Goal: Transaction & Acquisition: Purchase product/service

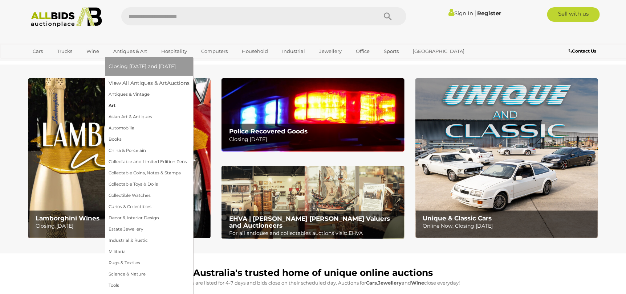
click at [113, 105] on link "Art" at bounding box center [149, 105] width 81 height 11
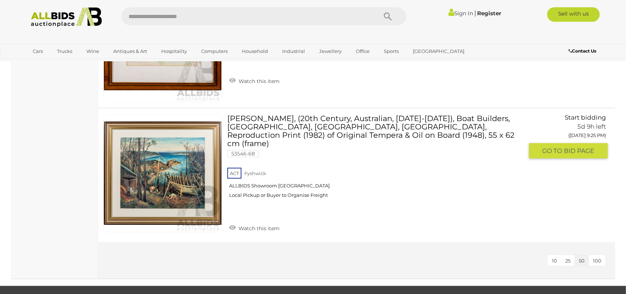
scroll to position [5408, 0]
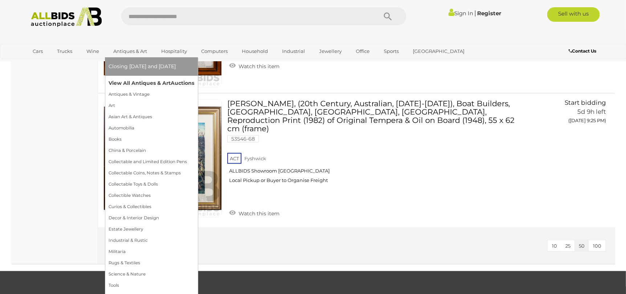
click at [142, 82] on link "View All Antiques & Art Auctions" at bounding box center [152, 83] width 86 height 11
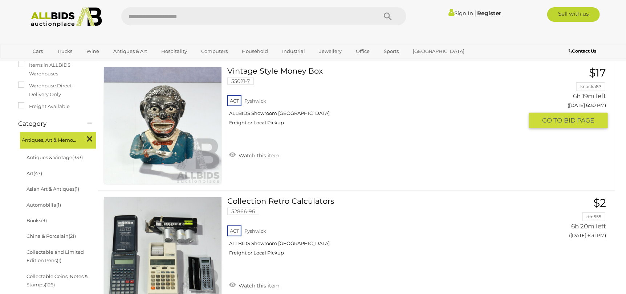
scroll to position [218, 0]
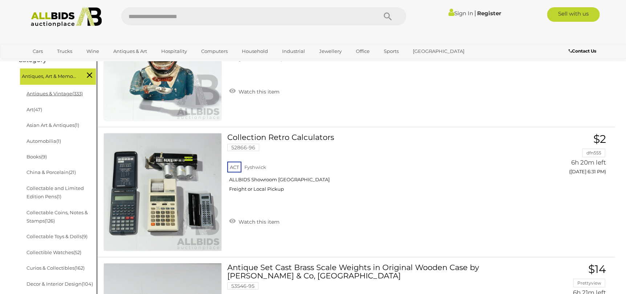
click at [69, 91] on link "Antiques & Vintage (333)" at bounding box center [54, 94] width 56 height 6
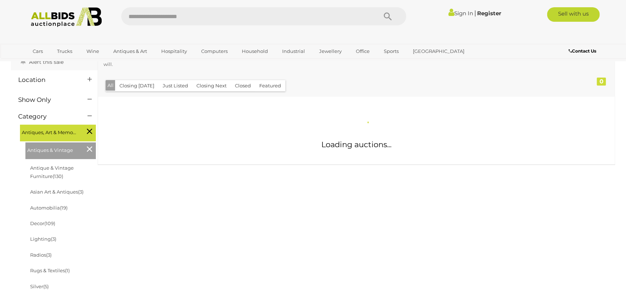
scroll to position [109, 0]
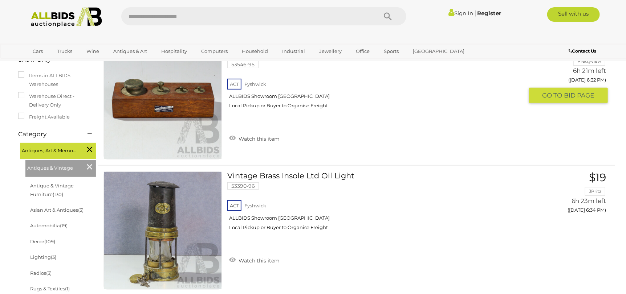
scroll to position [145, 0]
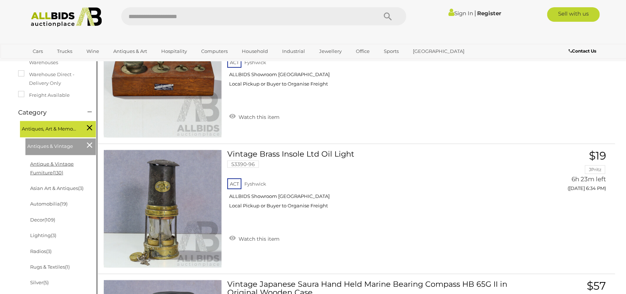
click at [74, 165] on link "Antique & Vintage Furniture (130)" at bounding box center [52, 168] width 44 height 14
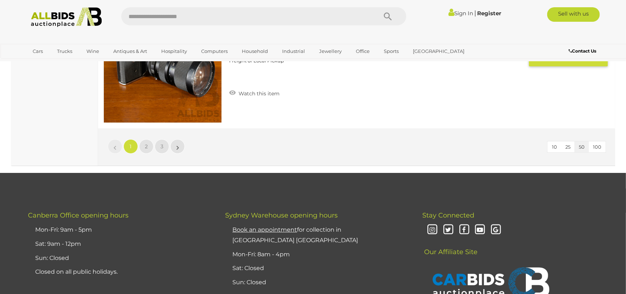
scroll to position [6497, 0]
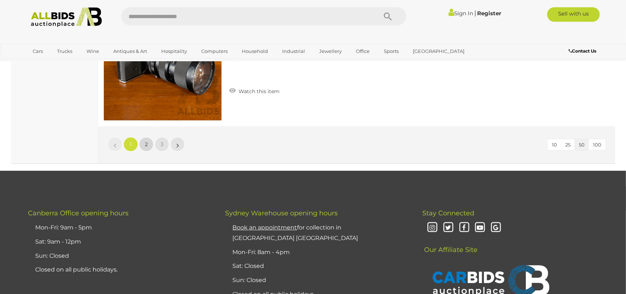
click at [148, 143] on link "2" at bounding box center [146, 144] width 15 height 15
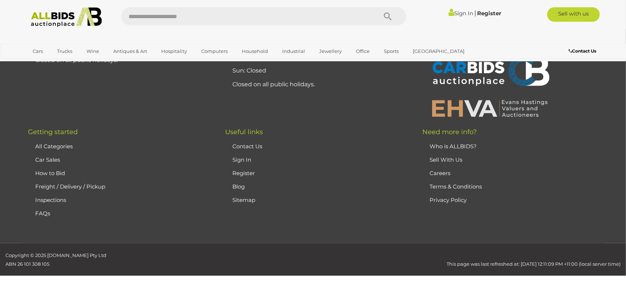
scroll to position [35, 0]
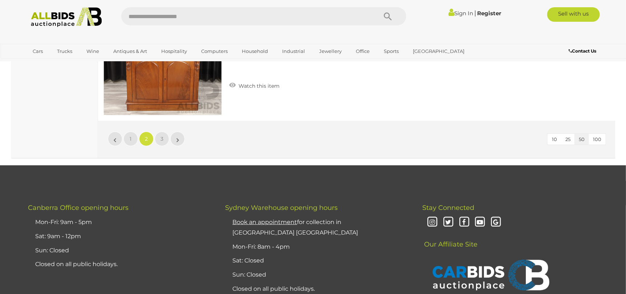
scroll to position [6532, 0]
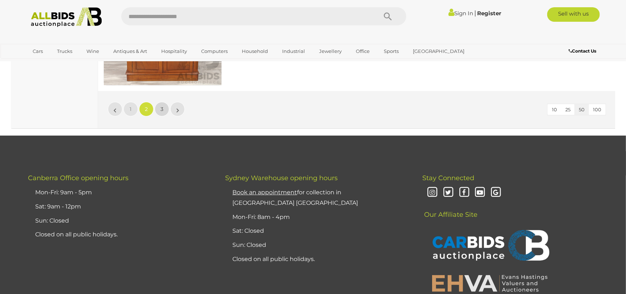
click at [164, 105] on link "3" at bounding box center [162, 109] width 15 height 15
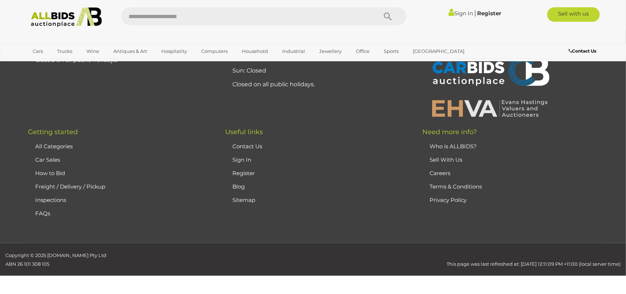
scroll to position [35, 0]
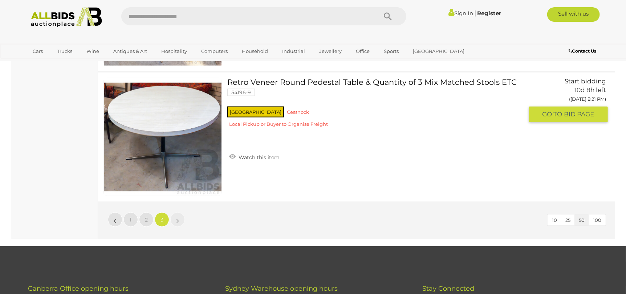
scroll to position [3738, 0]
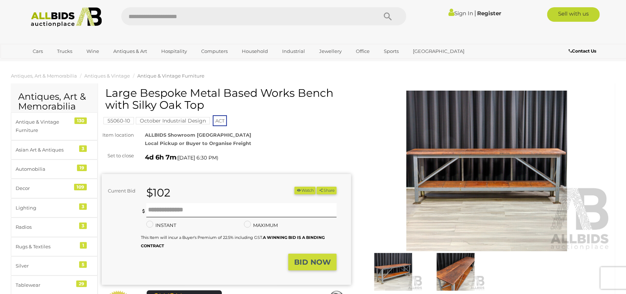
click at [486, 152] on img at bounding box center [486, 171] width 249 height 161
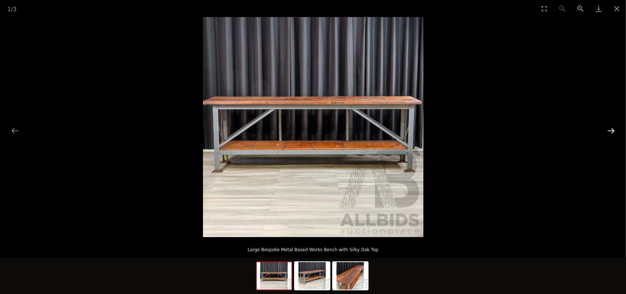
click at [604, 129] on button "Next slide" at bounding box center [610, 131] width 15 height 14
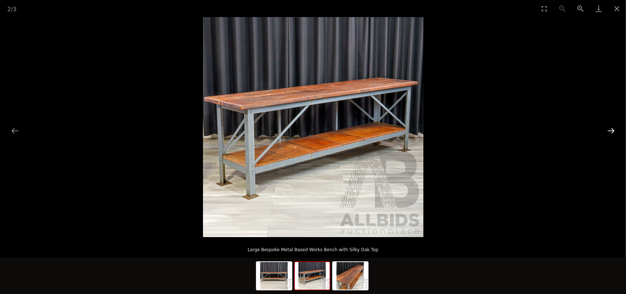
click at [604, 129] on button "Next slide" at bounding box center [610, 131] width 15 height 14
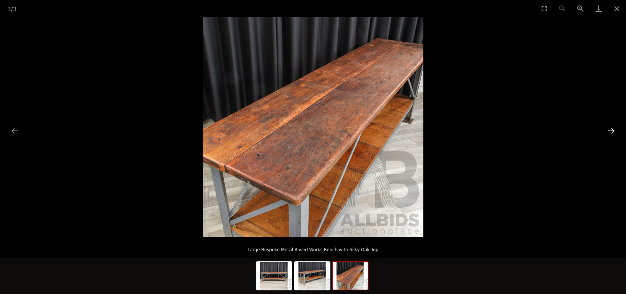
click at [604, 129] on button "Next slide" at bounding box center [610, 131] width 15 height 14
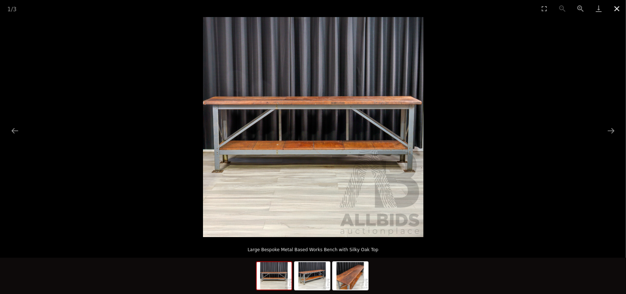
click at [620, 7] on button "Close gallery" at bounding box center [617, 8] width 18 height 17
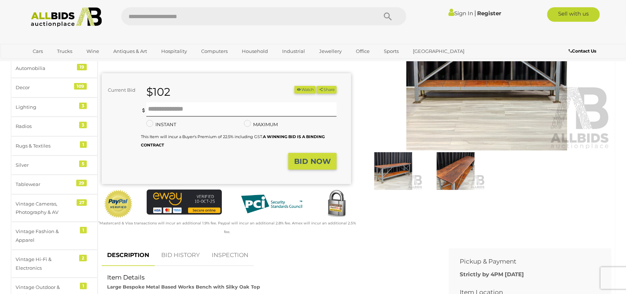
scroll to position [145, 0]
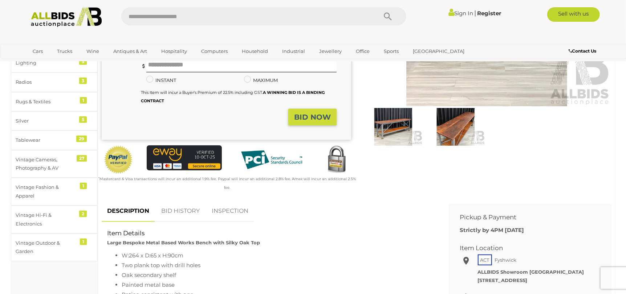
click at [184, 203] on link "BID HISTORY" at bounding box center [180, 211] width 49 height 21
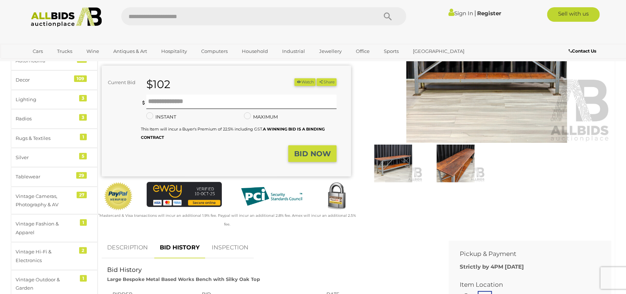
scroll to position [0, 0]
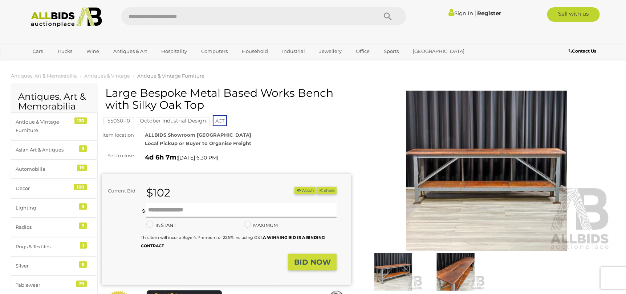
click at [458, 156] on img at bounding box center [486, 171] width 249 height 161
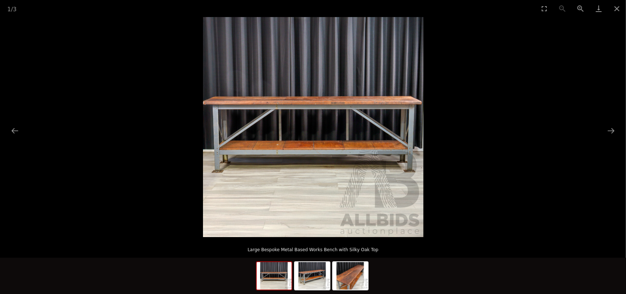
click at [338, 165] on img at bounding box center [313, 127] width 220 height 220
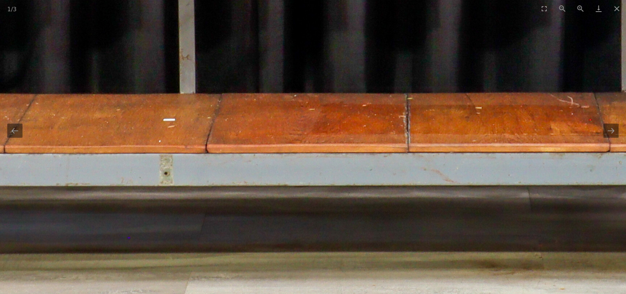
drag, startPoint x: 253, startPoint y: 135, endPoint x: 391, endPoint y: 172, distance: 143.2
click at [495, 173] on img at bounding box center [403, 4] width 1452 height 1452
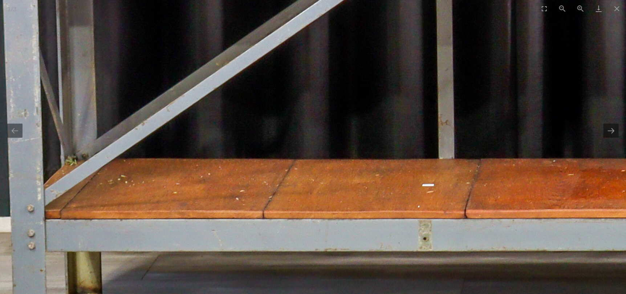
drag, startPoint x: 190, startPoint y: 171, endPoint x: 279, endPoint y: 240, distance: 112.2
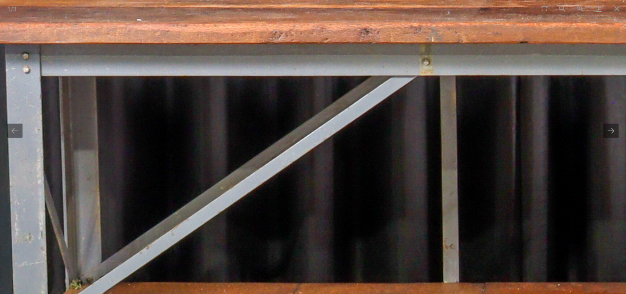
drag, startPoint x: 239, startPoint y: 142, endPoint x: 218, endPoint y: 224, distance: 85.4
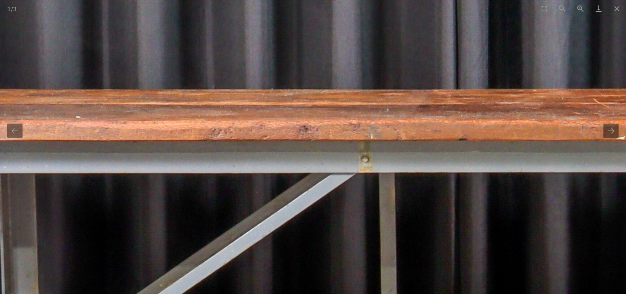
drag, startPoint x: 225, startPoint y: 175, endPoint x: 25, endPoint y: 168, distance: 200.5
click at [41, 168] on img at bounding box center [606, 291] width 1452 height 1452
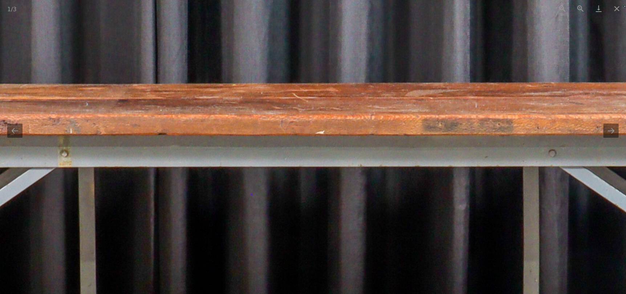
drag, startPoint x: 267, startPoint y: 170, endPoint x: 148, endPoint y: 163, distance: 118.5
click at [150, 163] on img at bounding box center [305, 285] width 1452 height 1452
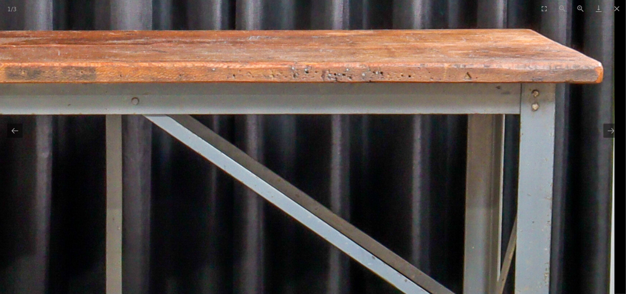
drag, startPoint x: 311, startPoint y: 164, endPoint x: 275, endPoint y: 99, distance: 74.6
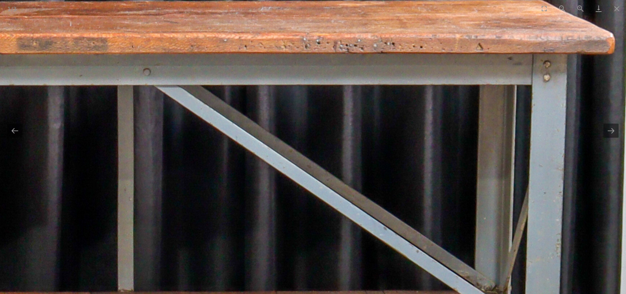
drag, startPoint x: 275, startPoint y: 174, endPoint x: 272, endPoint y: 65, distance: 108.6
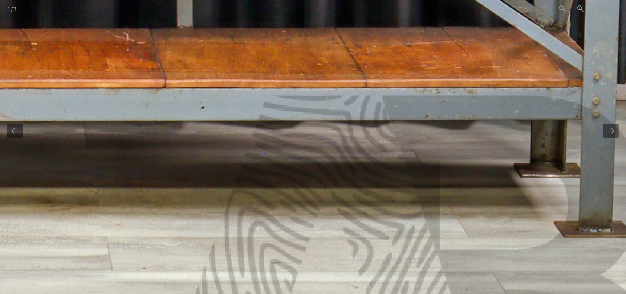
drag, startPoint x: 271, startPoint y: 77, endPoint x: 331, endPoint y: 148, distance: 92.8
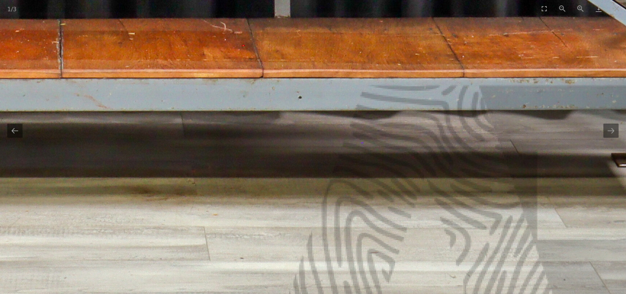
drag, startPoint x: 331, startPoint y: 148, endPoint x: 424, endPoint y: 133, distance: 94.1
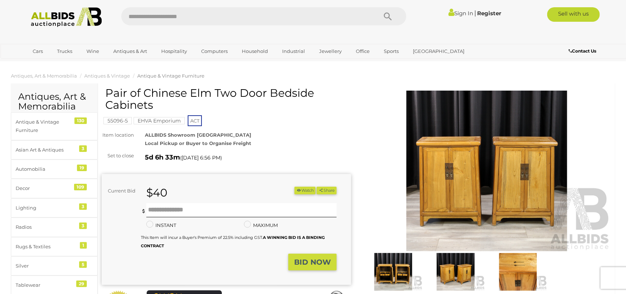
click at [439, 178] on img at bounding box center [486, 171] width 249 height 161
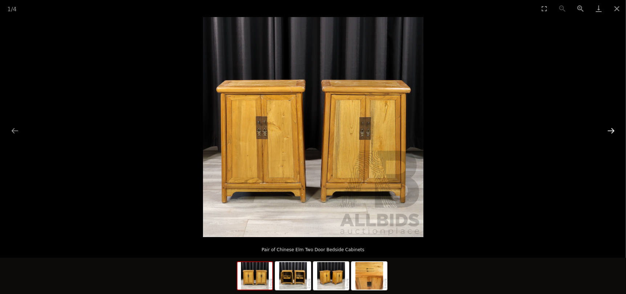
click at [609, 130] on button "Next slide" at bounding box center [610, 131] width 15 height 14
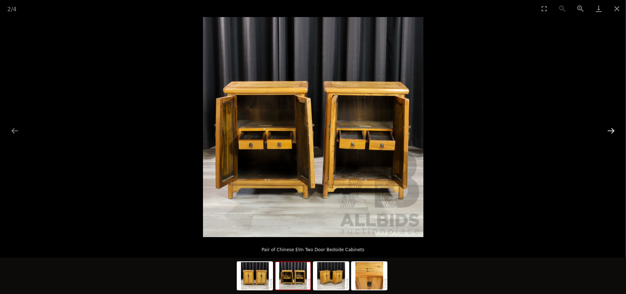
click at [609, 130] on button "Next slide" at bounding box center [610, 131] width 15 height 14
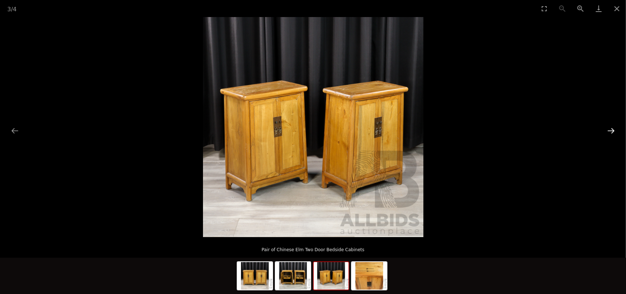
click at [609, 130] on button "Next slide" at bounding box center [610, 131] width 15 height 14
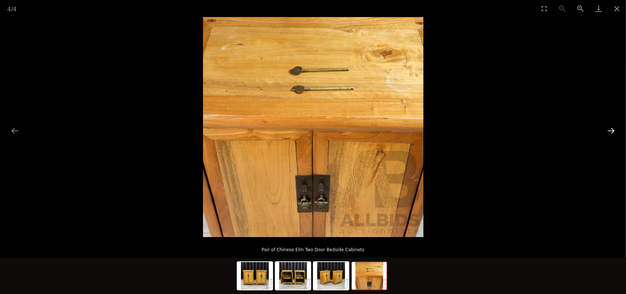
click at [609, 130] on button "Next slide" at bounding box center [610, 131] width 15 height 14
